Goal: Task Accomplishment & Management: Complete application form

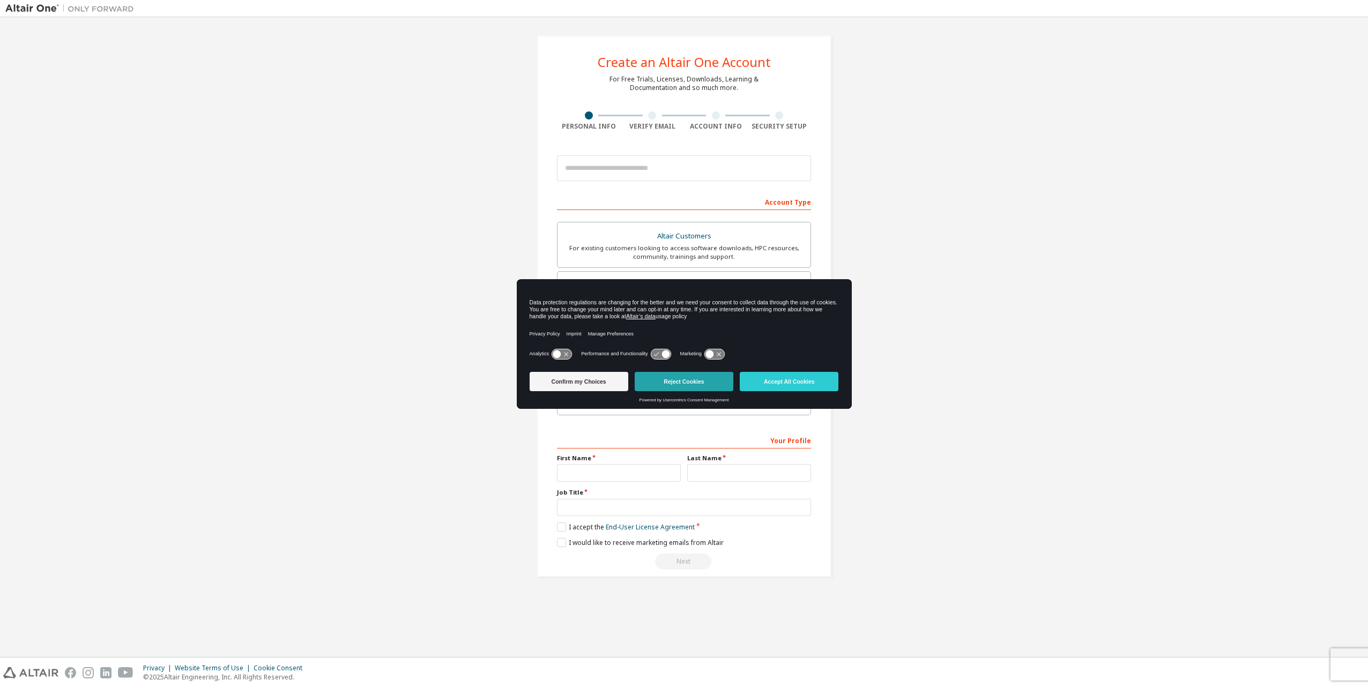
click at [689, 383] on button "Reject Cookies" at bounding box center [684, 381] width 99 height 19
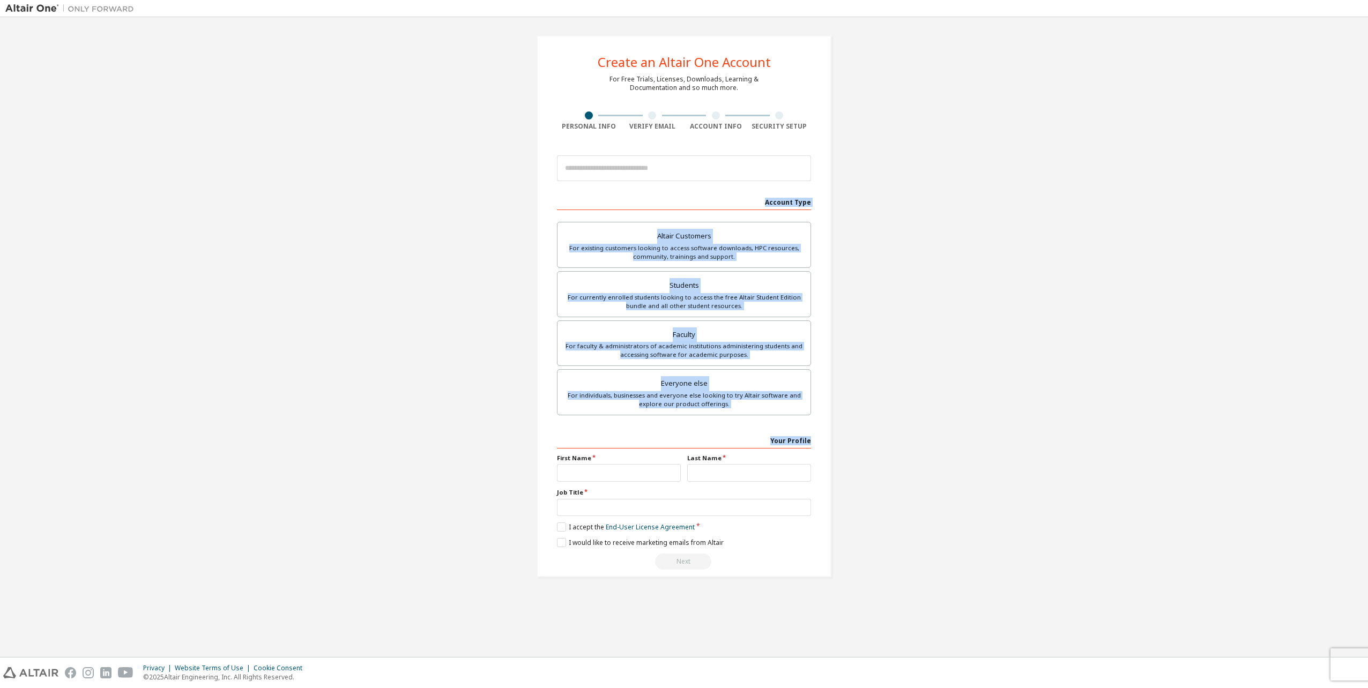
drag, startPoint x: 759, startPoint y: 204, endPoint x: 814, endPoint y: 437, distance: 238.8
click at [814, 437] on div "Create an Altair One Account For Free Trials, Licenses, Downloads, Learning & D…" at bounding box center [684, 306] width 295 height 542
click at [814, 438] on div "Create an Altair One Account For Free Trials, Licenses, Downloads, Learning & D…" at bounding box center [684, 306] width 295 height 542
drag, startPoint x: 814, startPoint y: 442, endPoint x: 763, endPoint y: 194, distance: 252.7
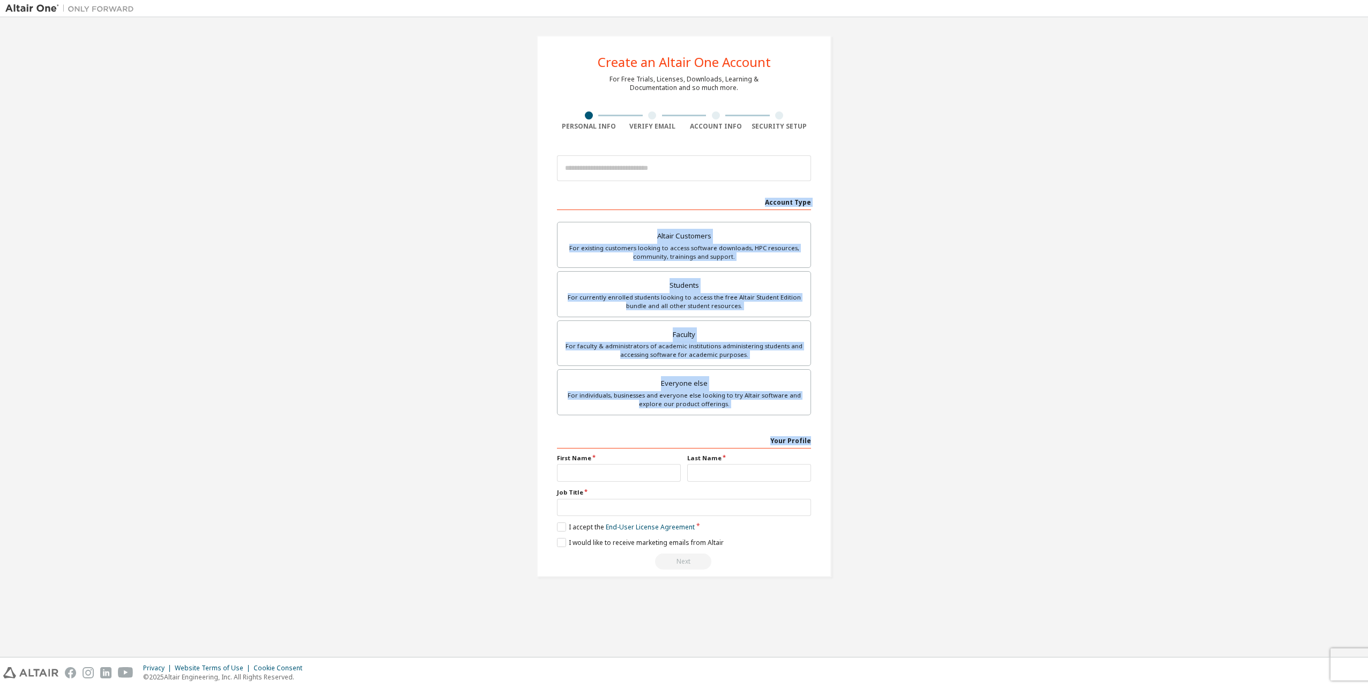
click at [763, 194] on div "Create an Altair One Account For Free Trials, Licenses, Downloads, Learning & D…" at bounding box center [684, 306] width 295 height 542
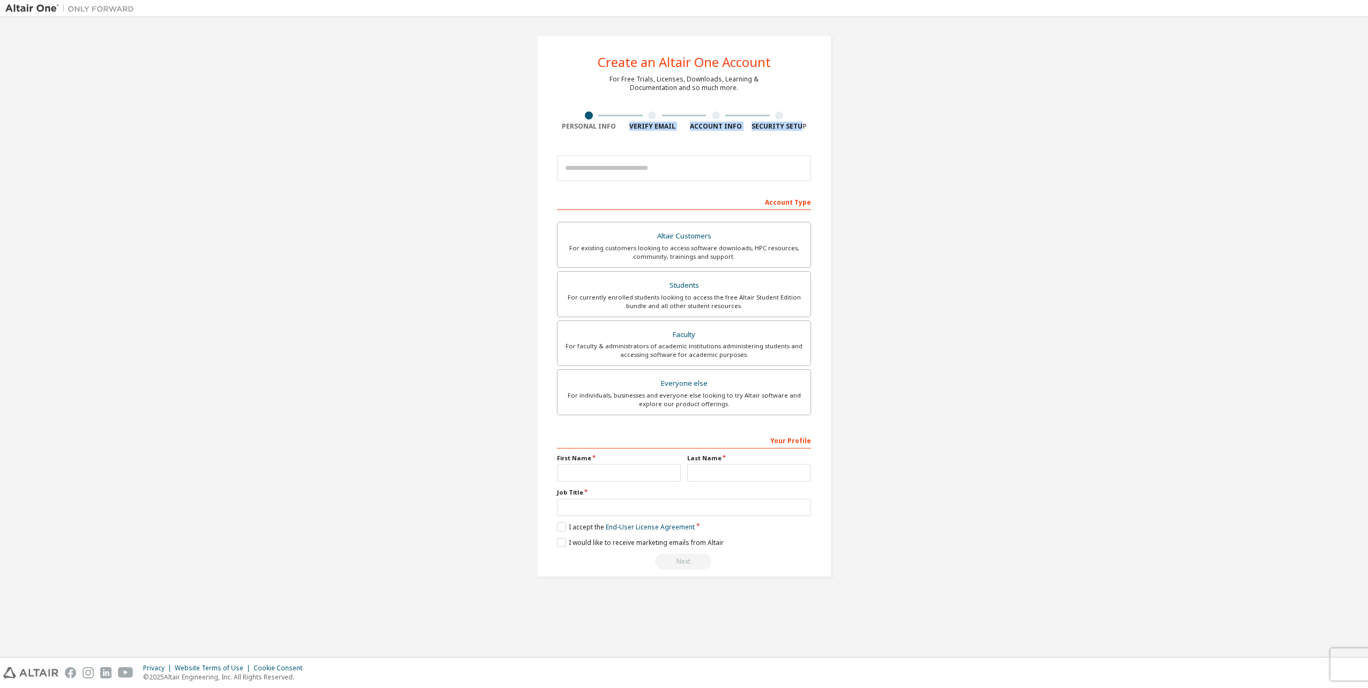
drag, startPoint x: 642, startPoint y: 116, endPoint x: 803, endPoint y: 132, distance: 161.6
click at [803, 131] on div "Create an Altair One Account For Free Trials, Licenses, Downloads, Learning & D…" at bounding box center [684, 306] width 295 height 542
click at [803, 132] on div "Create an Altair One Account For Free Trials, Licenses, Downloads, Learning & D…" at bounding box center [684, 306] width 295 height 542
click at [806, 129] on div "Security Setup" at bounding box center [780, 126] width 64 height 9
drag, startPoint x: 813, startPoint y: 122, endPoint x: 589, endPoint y: 53, distance: 234.5
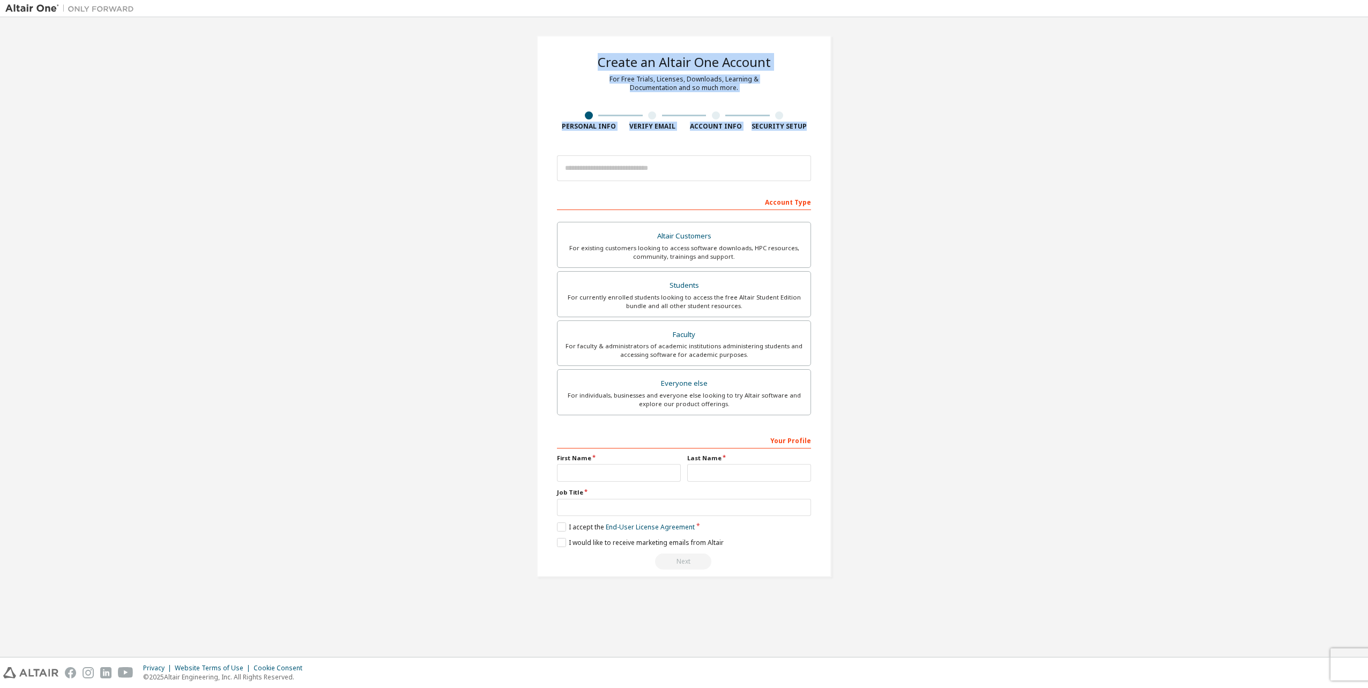
click at [589, 53] on div "Create an Altair One Account For Free Trials, Licenses, Downloads, Learning & D…" at bounding box center [684, 306] width 295 height 542
click at [528, 250] on div "Create an Altair One Account For Free Trials, Licenses, Downloads, Learning & D…" at bounding box center [684, 307] width 321 height 568
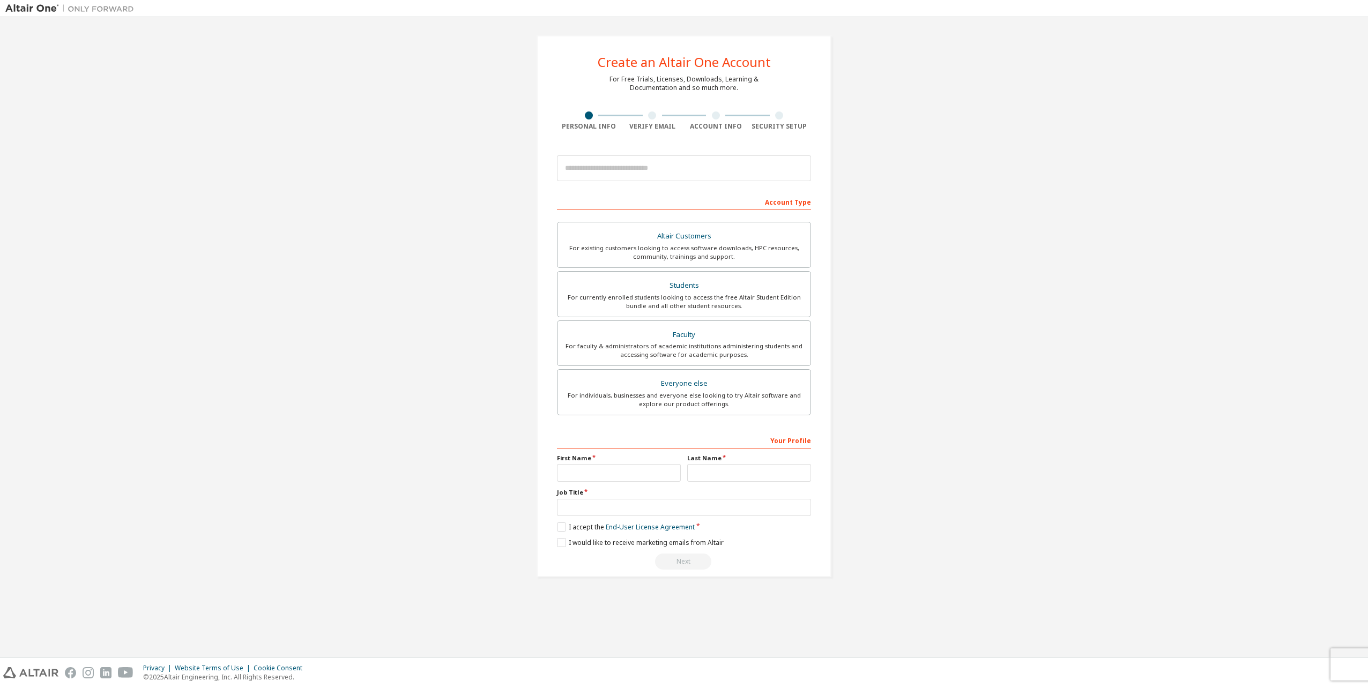
click at [292, 453] on div "Create an Altair One Account For Free Trials, Licenses, Downloads, Learning & D…" at bounding box center [683, 307] width 1357 height 568
click at [5, 242] on div "Create an Altair One Account For Free Trials, Licenses, Downloads, Learning & D…" at bounding box center [684, 337] width 1368 height 640
